Goal: Book appointment/travel/reservation

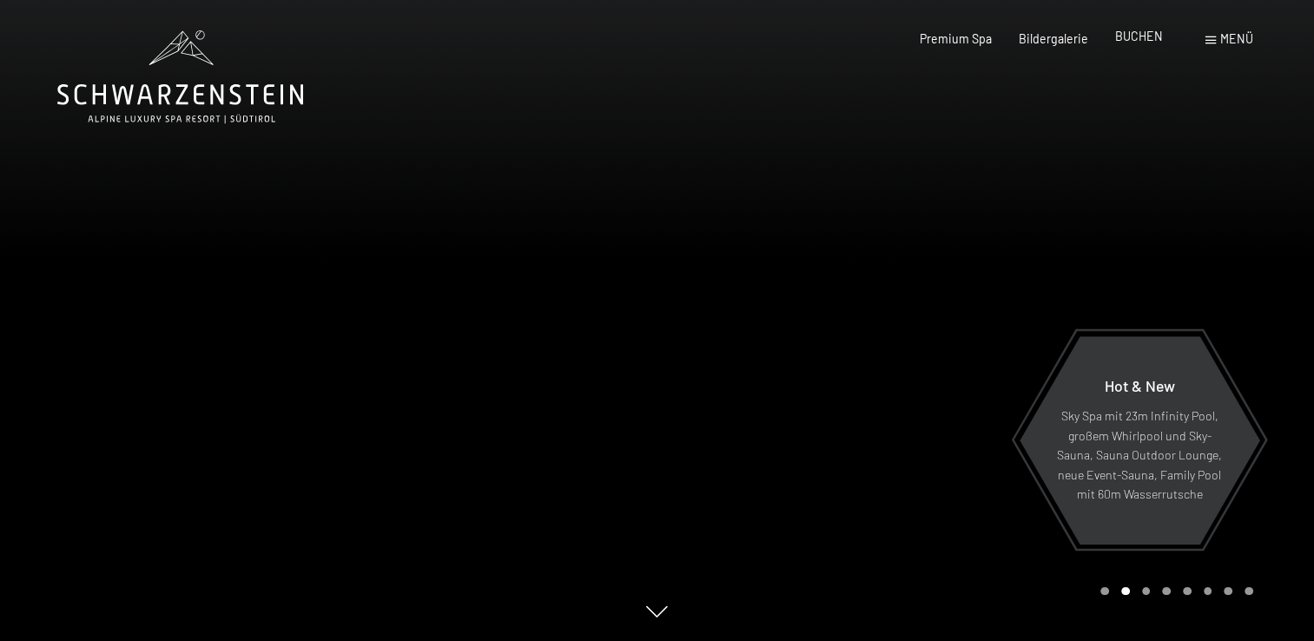
click at [1143, 33] on span "BUCHEN" at bounding box center [1139, 36] width 48 height 15
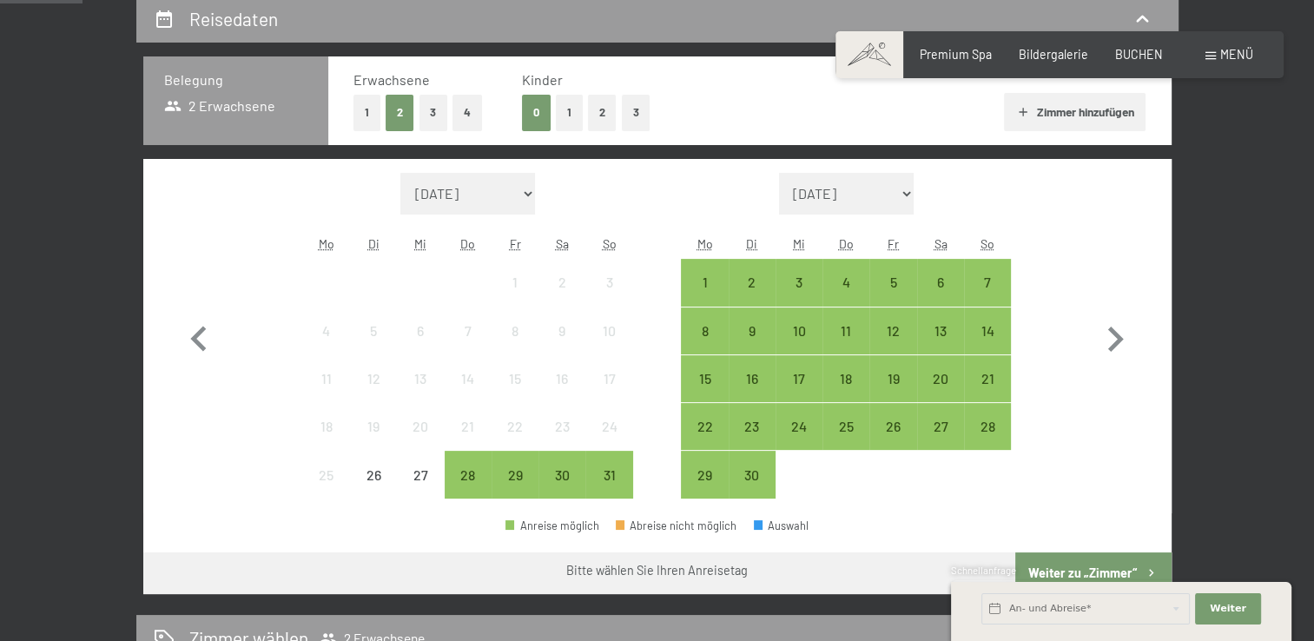
scroll to position [371, 0]
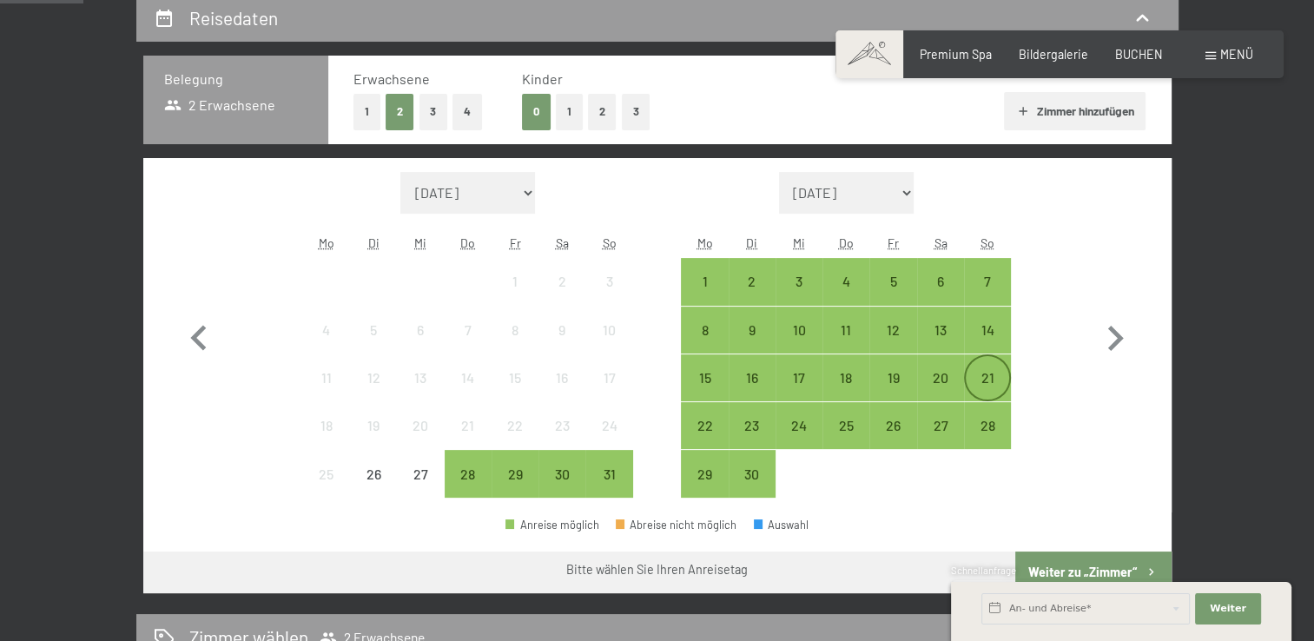
click at [978, 388] on div "21" at bounding box center [986, 392] width 43 height 43
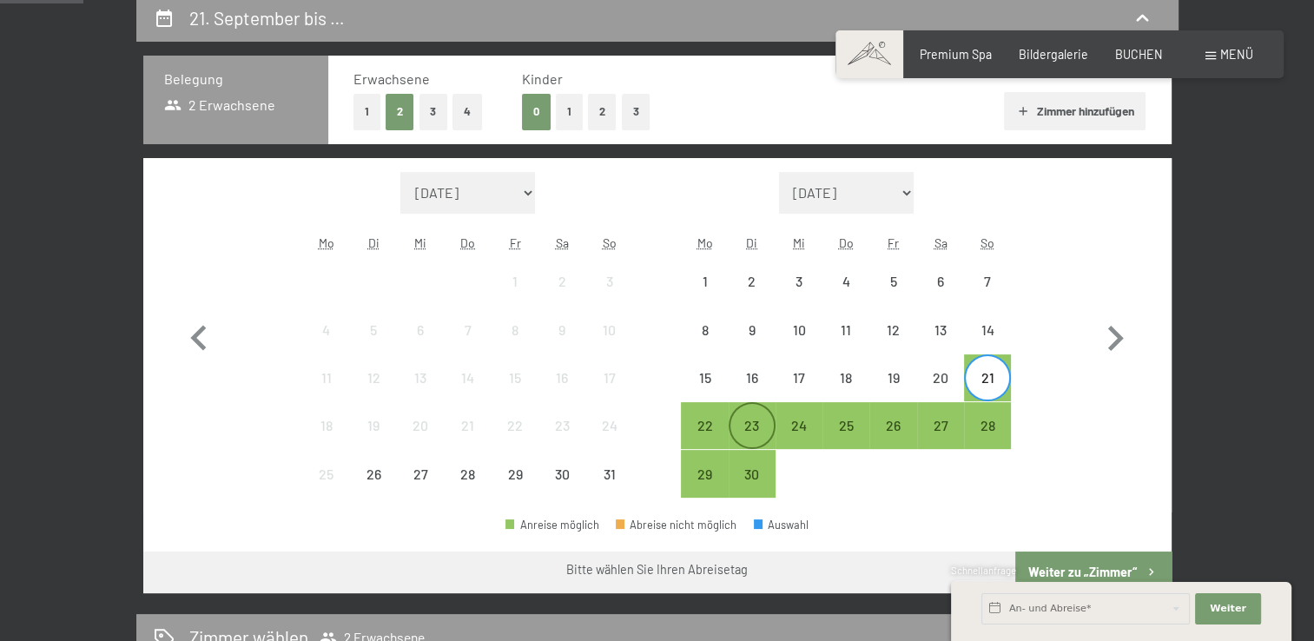
click at [764, 429] on div "23" at bounding box center [751, 439] width 43 height 43
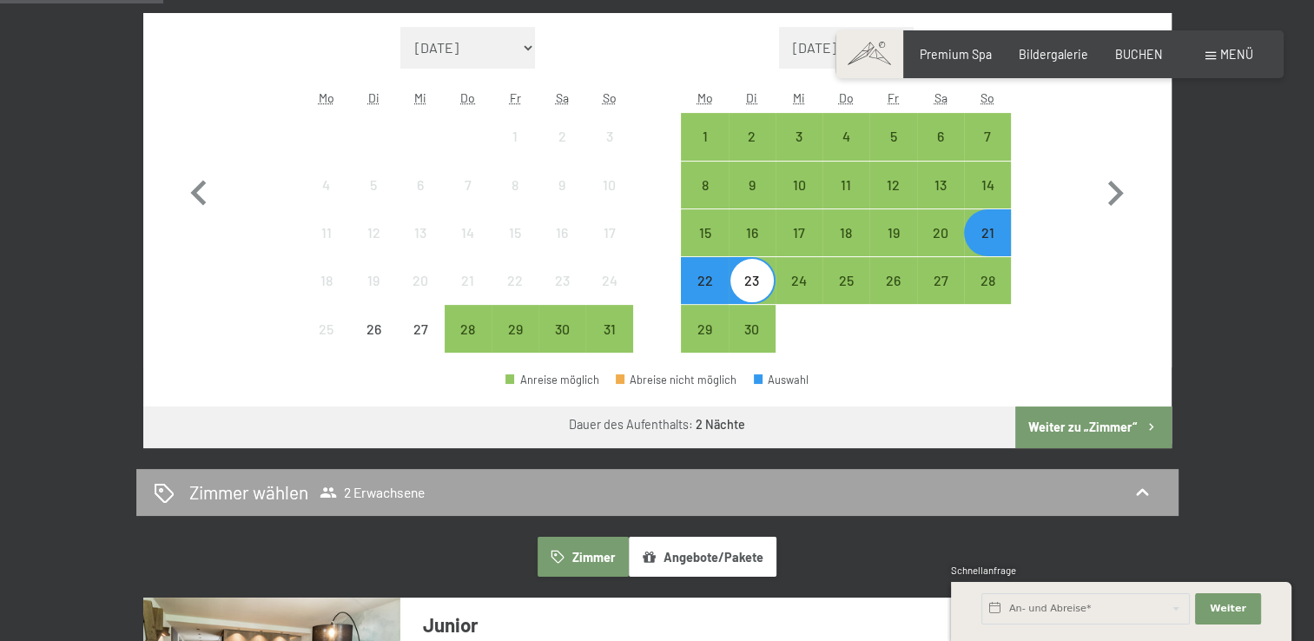
scroll to position [510, 0]
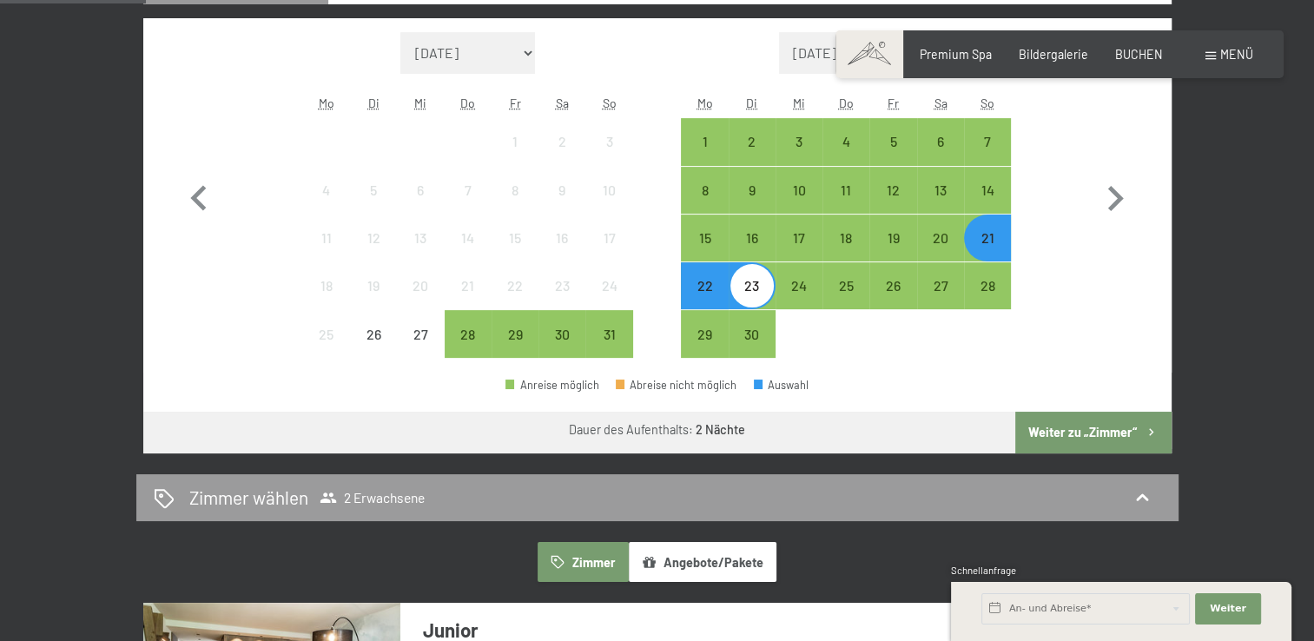
click at [994, 229] on div "21" at bounding box center [986, 237] width 43 height 43
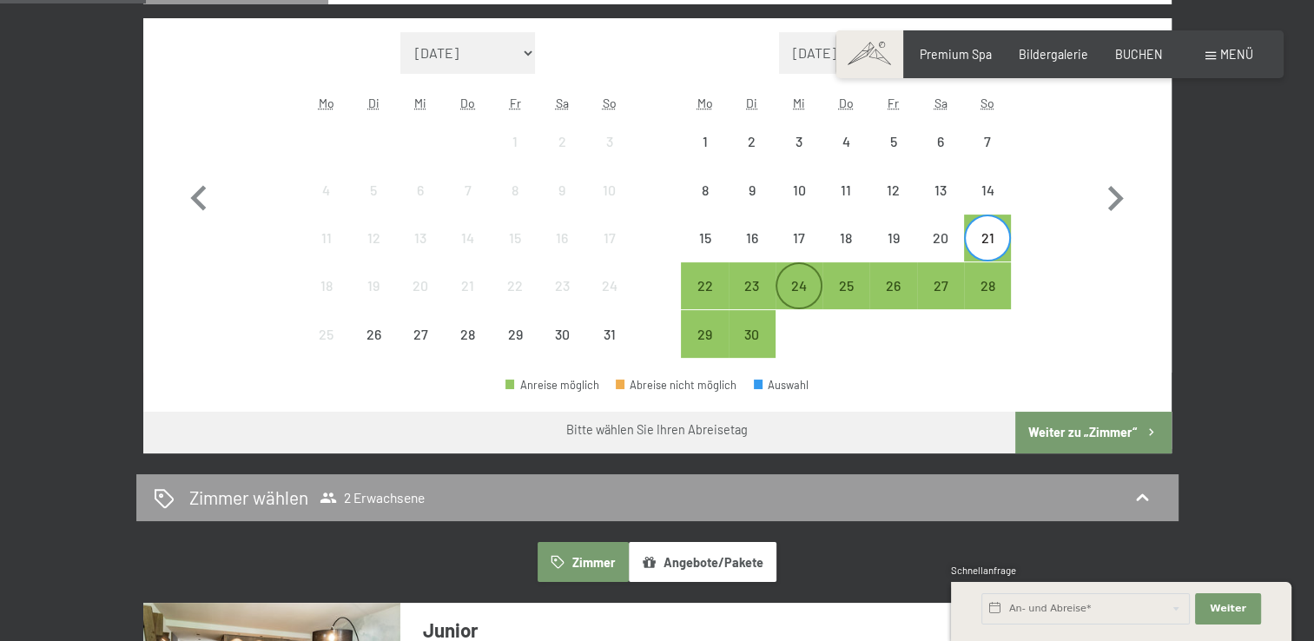
click at [787, 287] on div "24" at bounding box center [798, 300] width 43 height 43
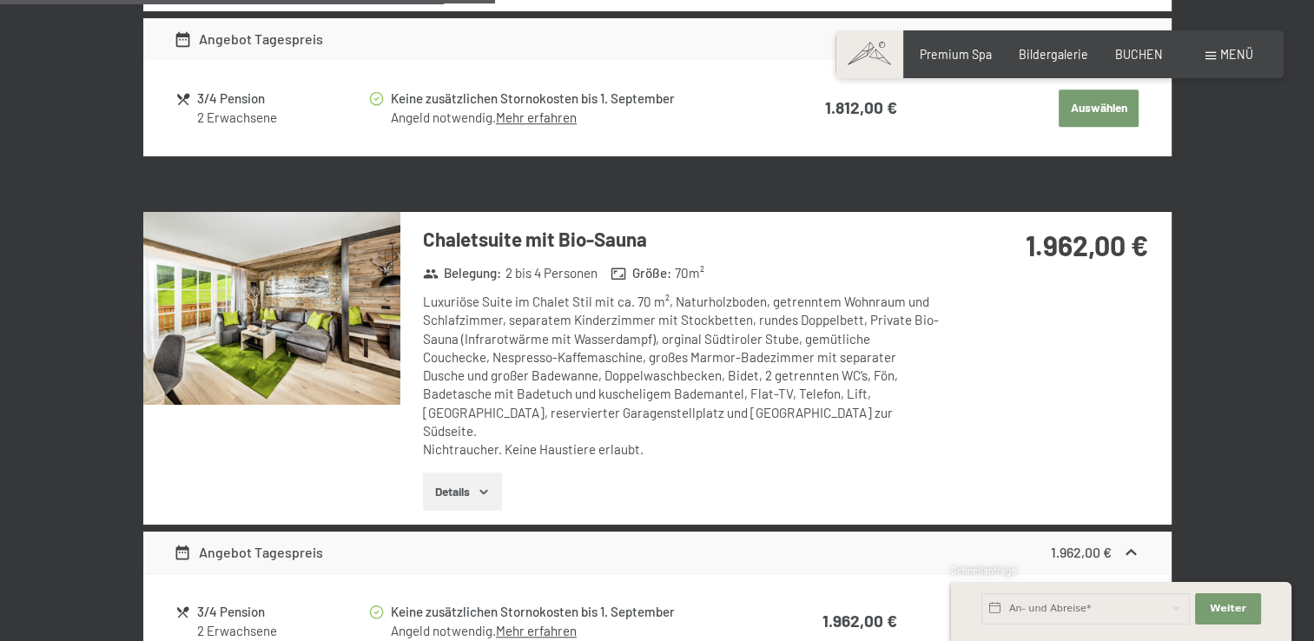
scroll to position [1399, 0]
